Goal: Find specific page/section

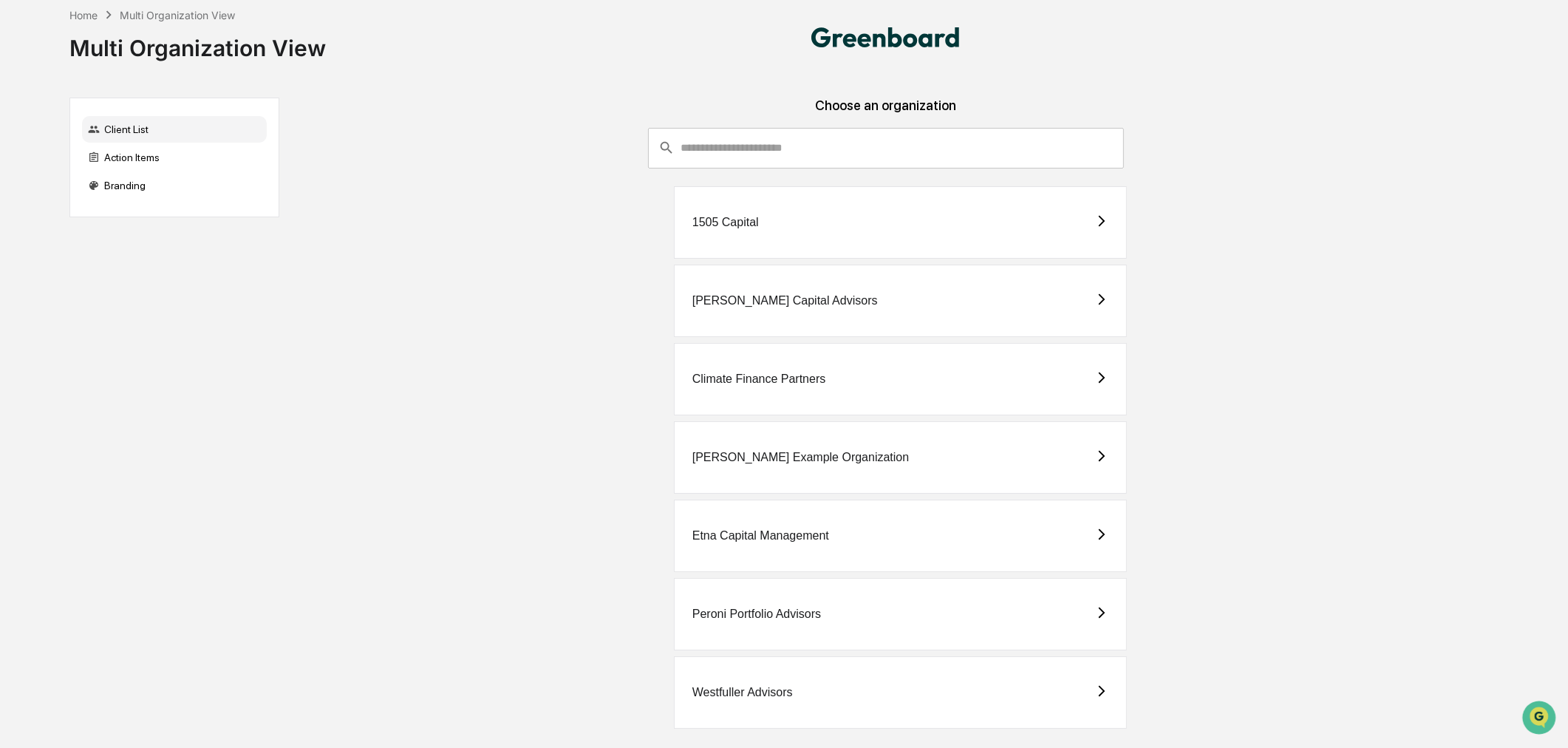
click at [936, 685] on div "Westfuller Advisors" at bounding box center [900, 693] width 453 height 73
click at [799, 540] on div "Etna Capital Management" at bounding box center [760, 536] width 136 height 13
